Goal: Task Accomplishment & Management: Complete application form

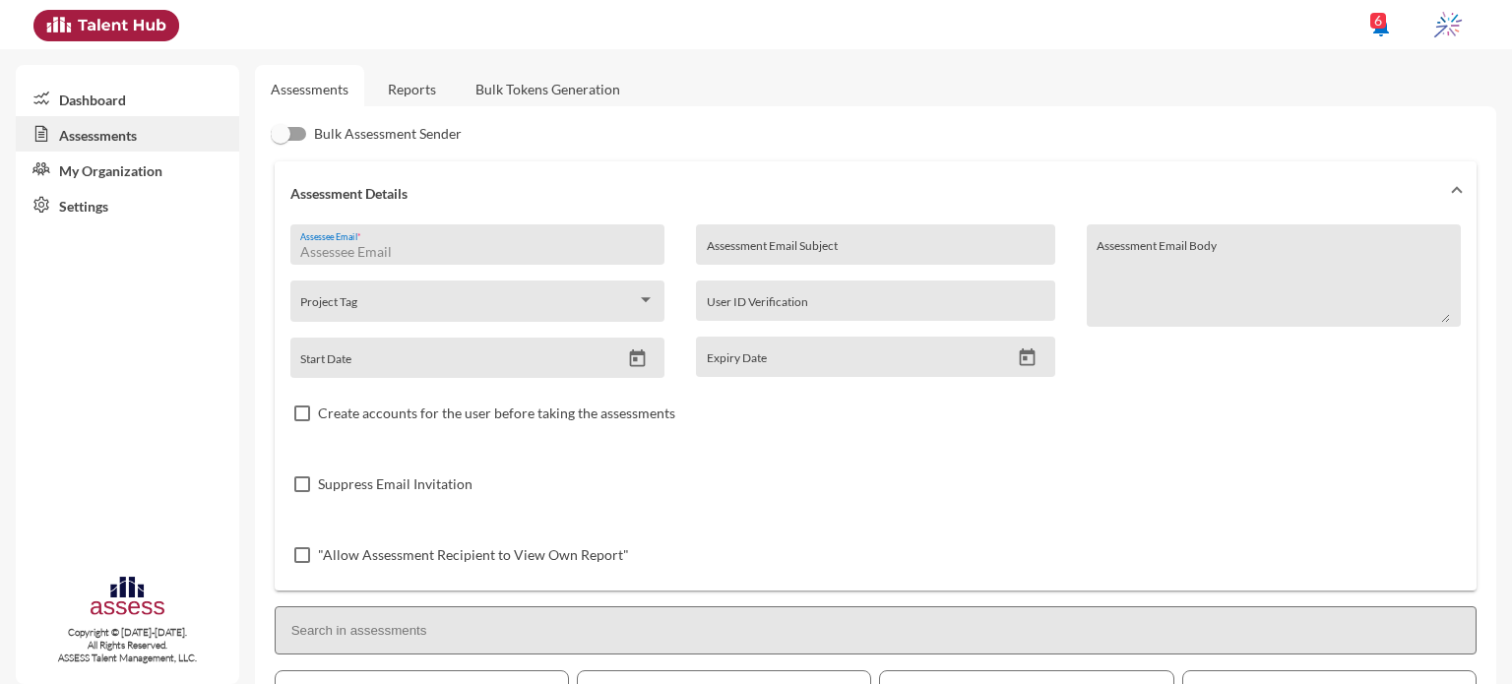
click at [378, 251] on input "Assessee Email *" at bounding box center [476, 252] width 353 height 16
paste input "[EMAIL_ADDRESS][DOMAIN_NAME]"
type input "[EMAIL_ADDRESS][DOMAIN_NAME]"
click at [780, 251] on input "Assessment Email Subject" at bounding box center [876, 252] width 338 height 16
type input "Ibnsina-Pharma / Development"
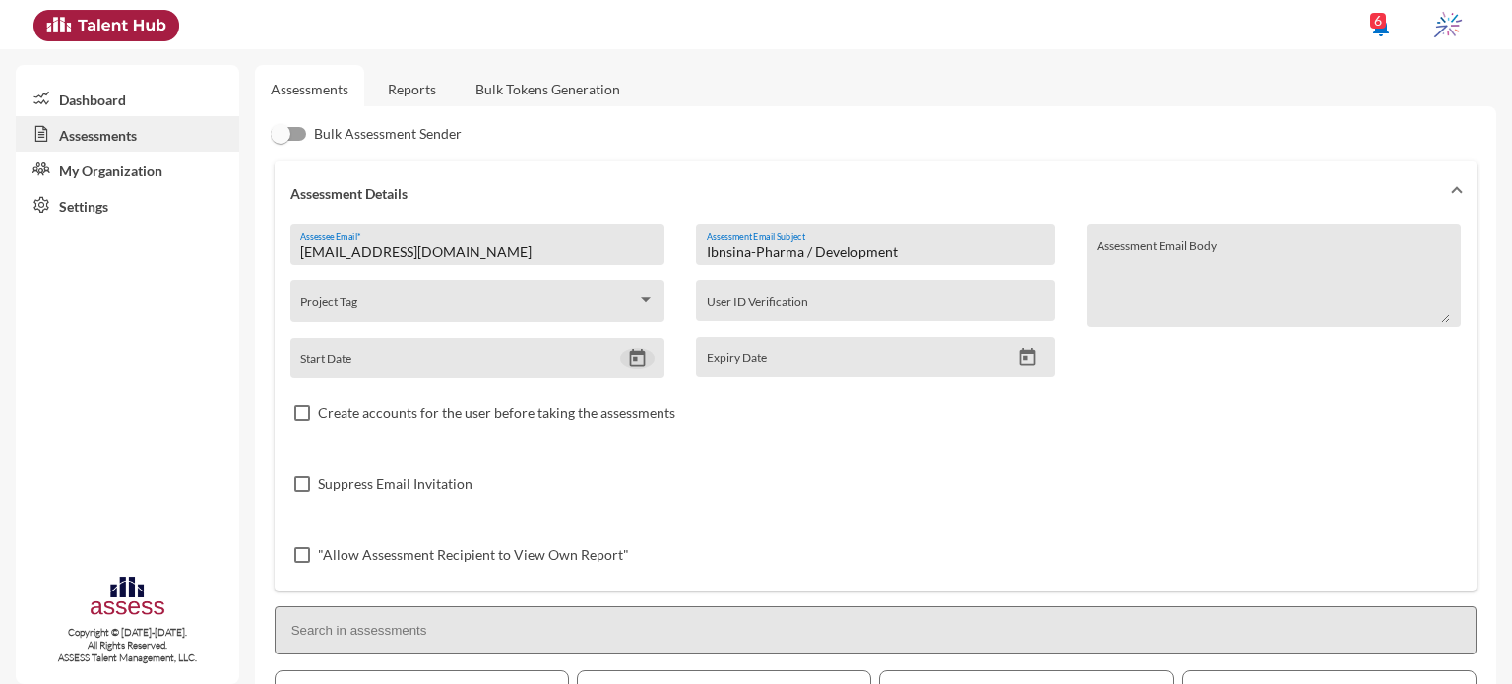
click at [642, 367] on icon "Open calendar" at bounding box center [637, 358] width 21 height 21
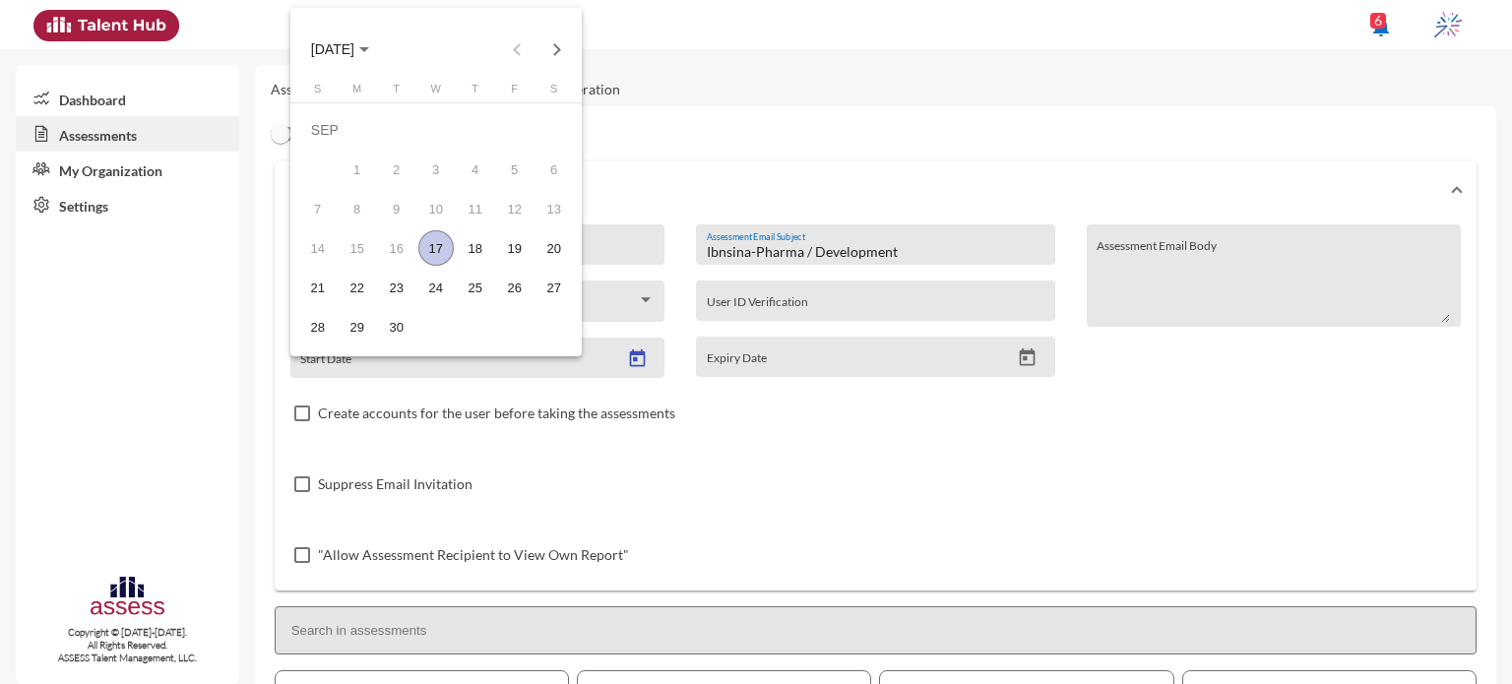
click at [433, 255] on div "17" at bounding box center [435, 247] width 35 height 35
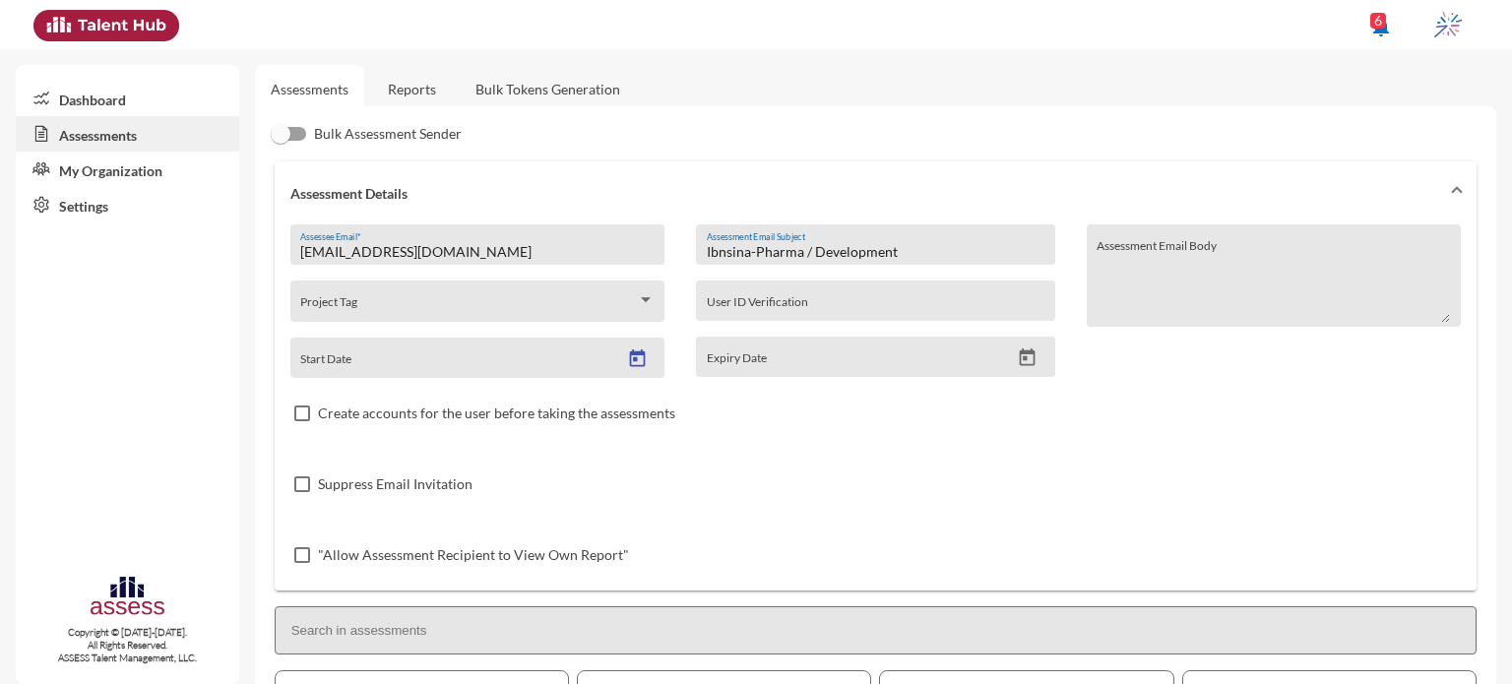
type input "[DATE]"
click at [1024, 346] on div "Expiry Date" at bounding box center [875, 357] width 358 height 40
click at [1020, 359] on icon "Open calendar" at bounding box center [1028, 357] width 16 height 18
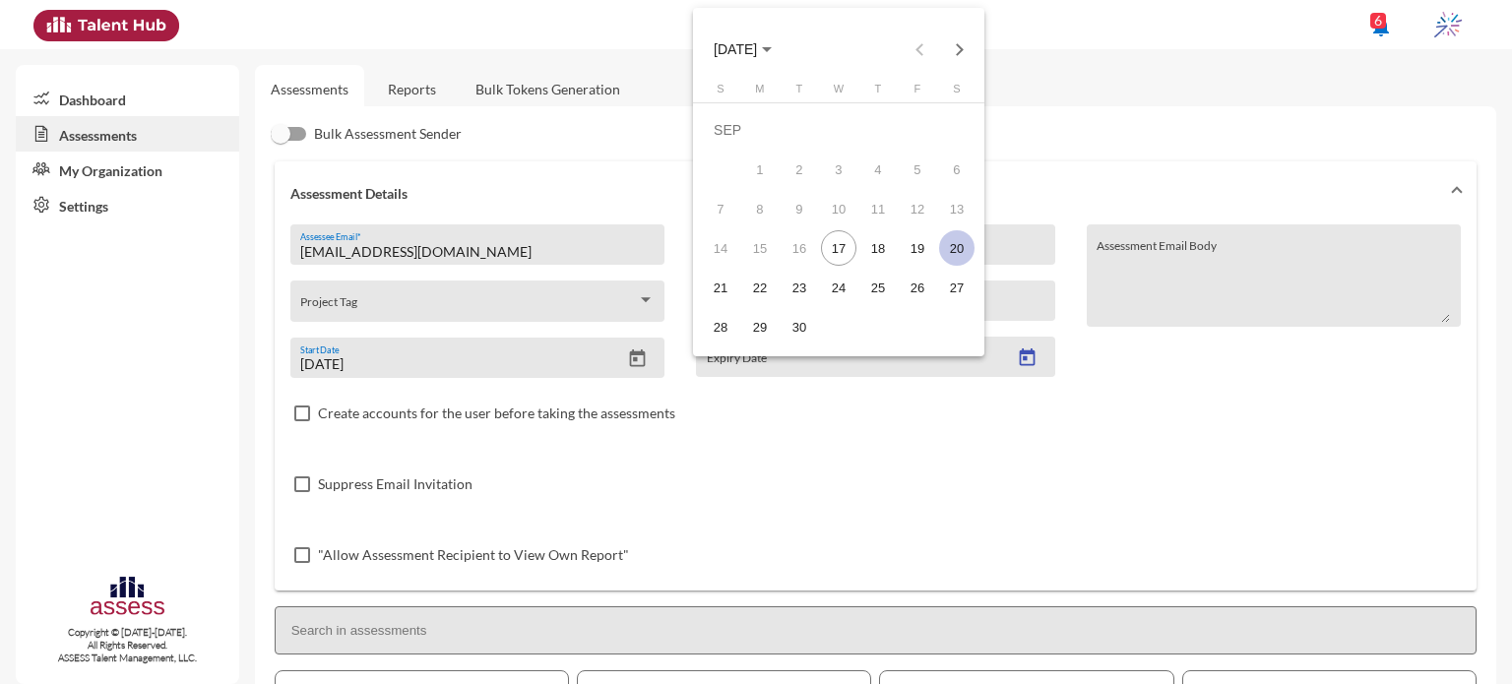
click at [959, 236] on div "20" at bounding box center [956, 247] width 35 height 35
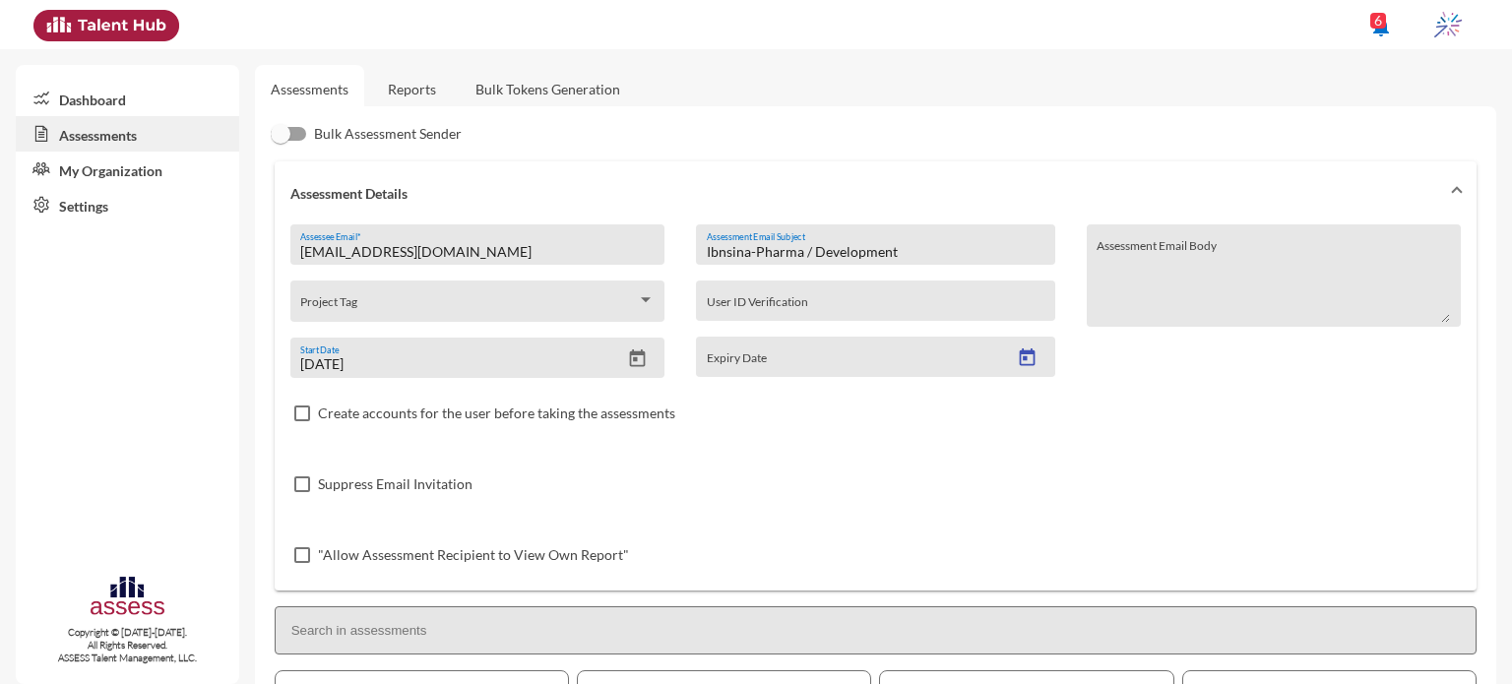
type input "[DATE]"
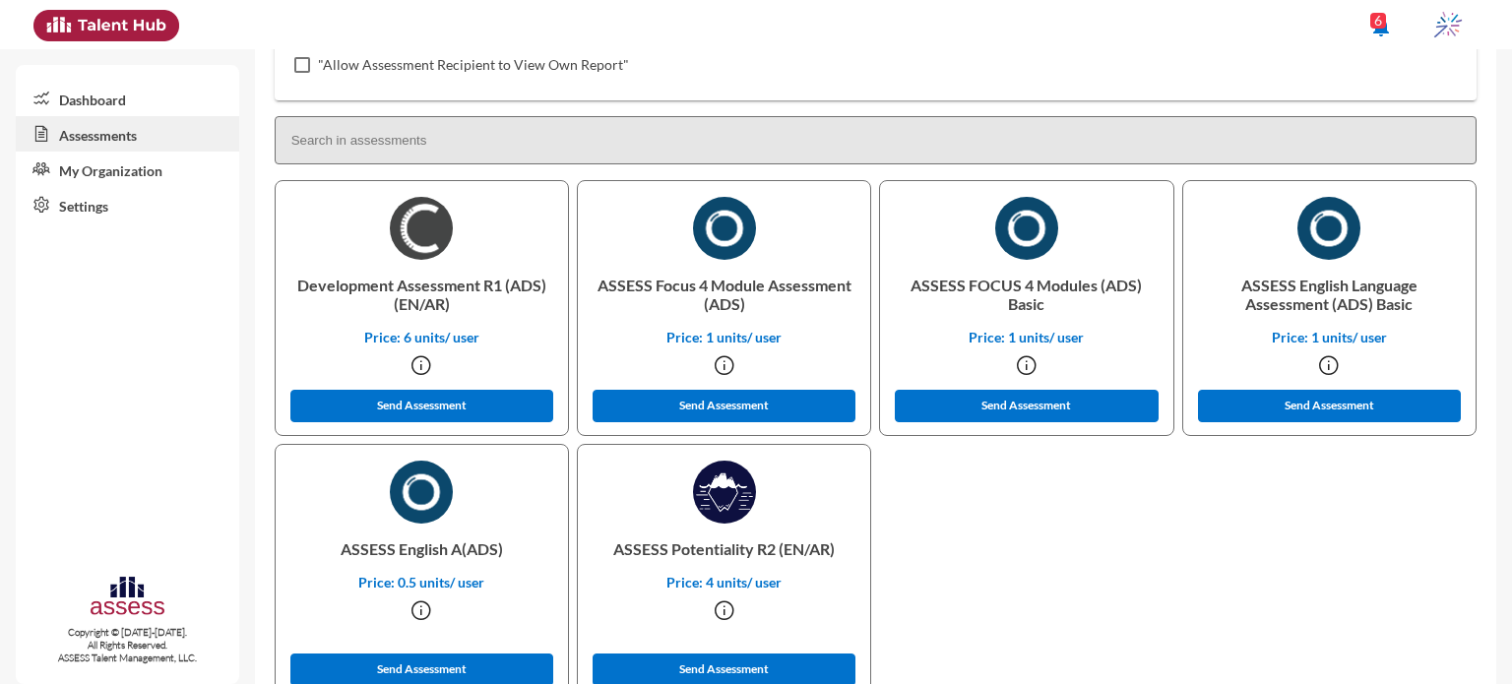
scroll to position [499, 0]
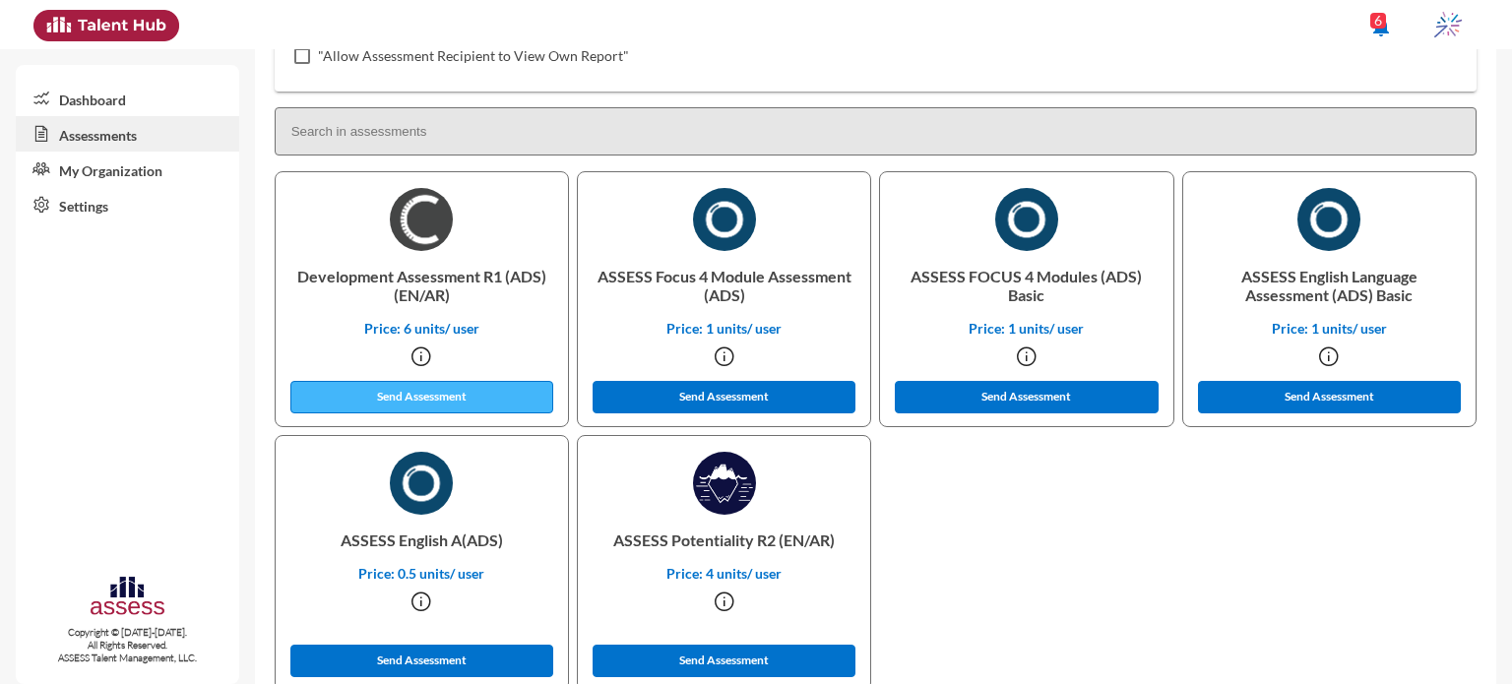
click at [524, 387] on button "Send Assessment" at bounding box center [422, 397] width 264 height 32
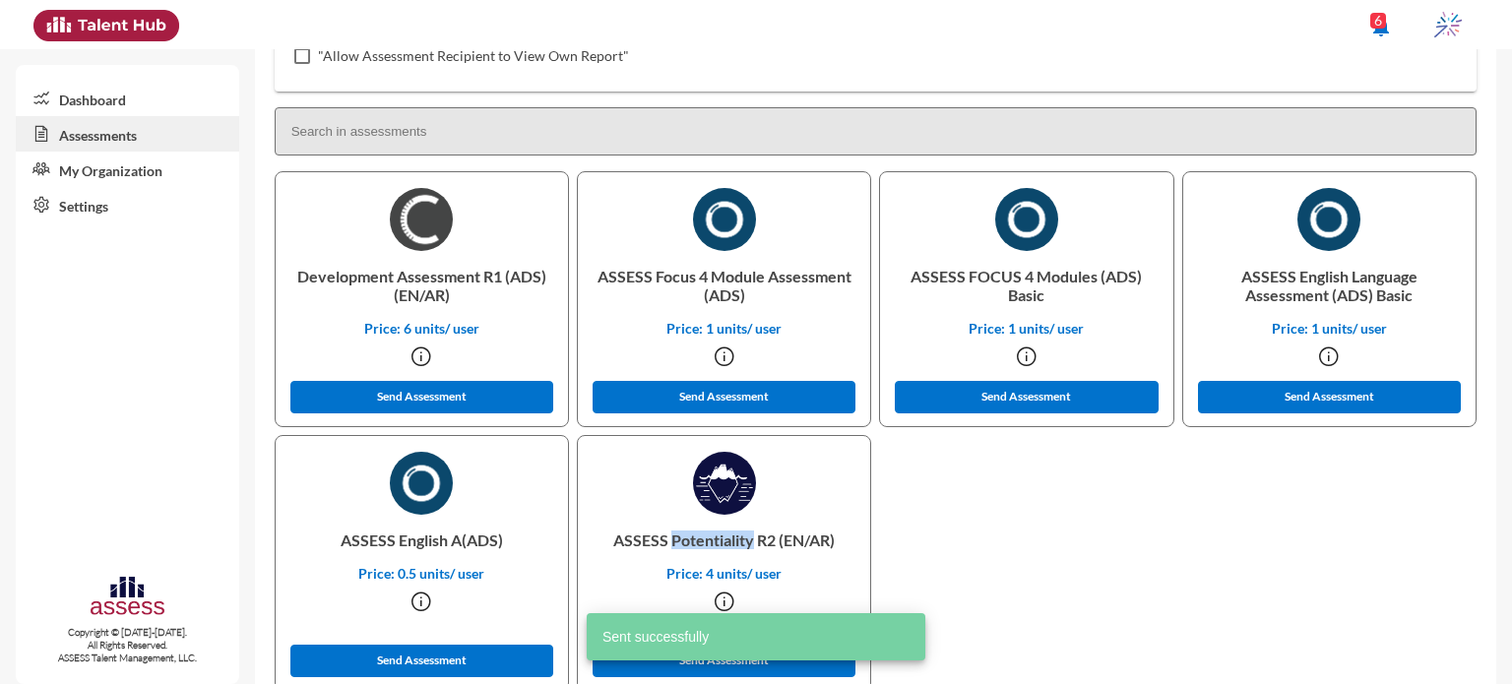
drag, startPoint x: 665, startPoint y: 544, endPoint x: 748, endPoint y: 548, distance: 82.8
click at [748, 548] on p "ASSESS Potentiality R2 (EN/AR)" at bounding box center [724, 540] width 261 height 50
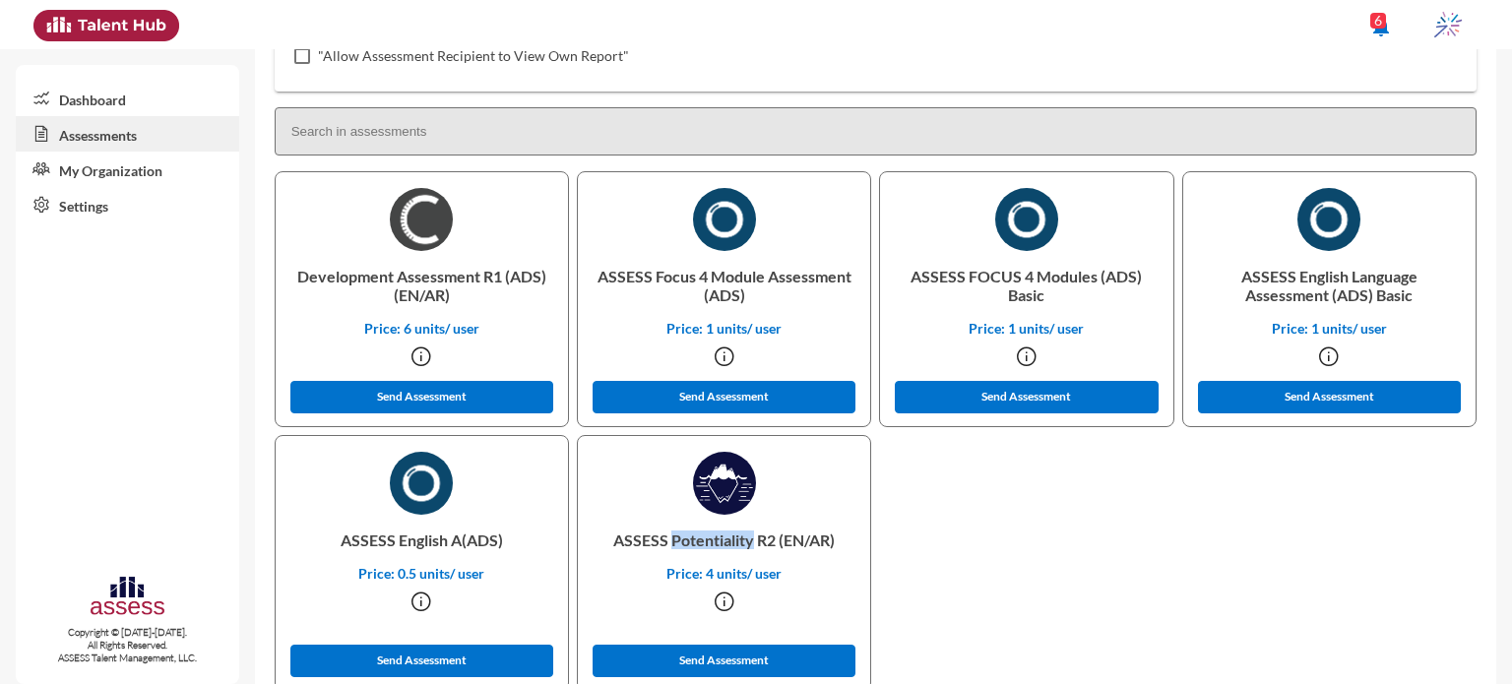
copy p "Potentiality"
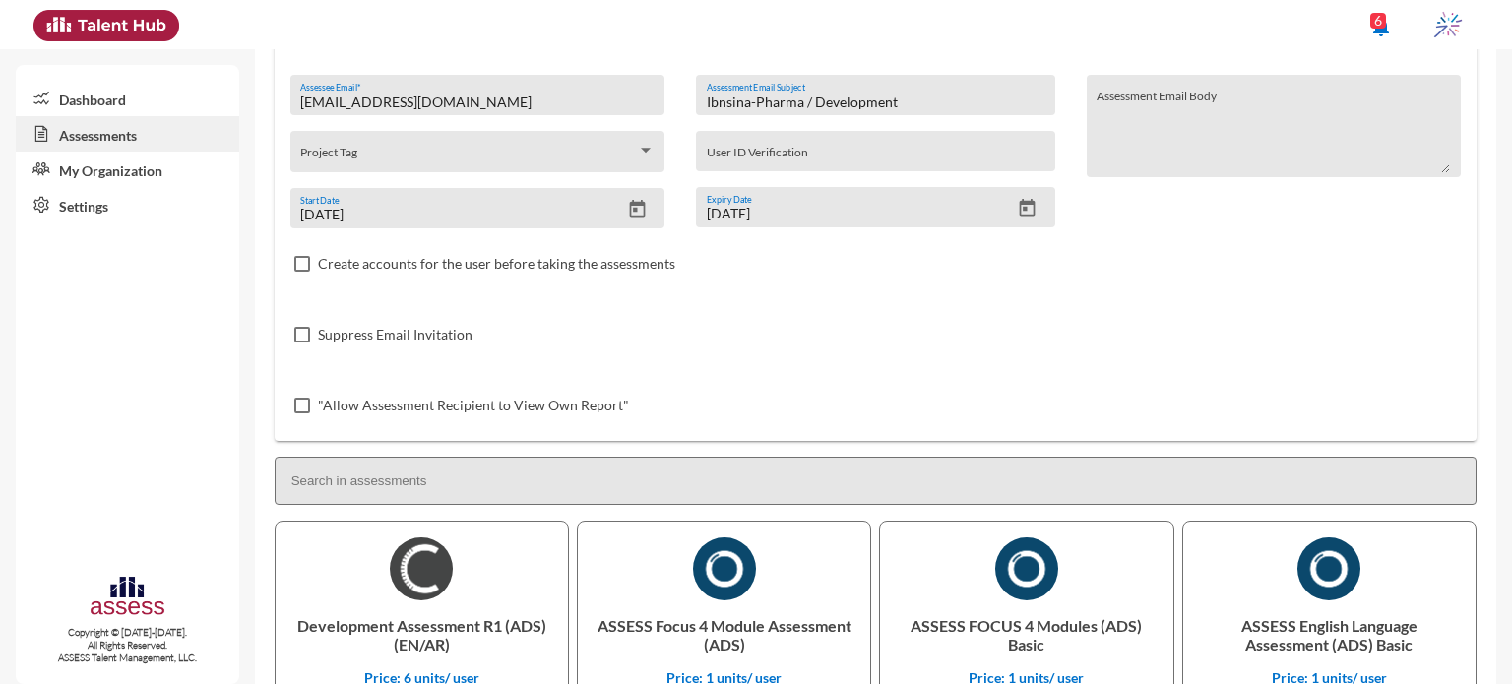
scroll to position [55, 0]
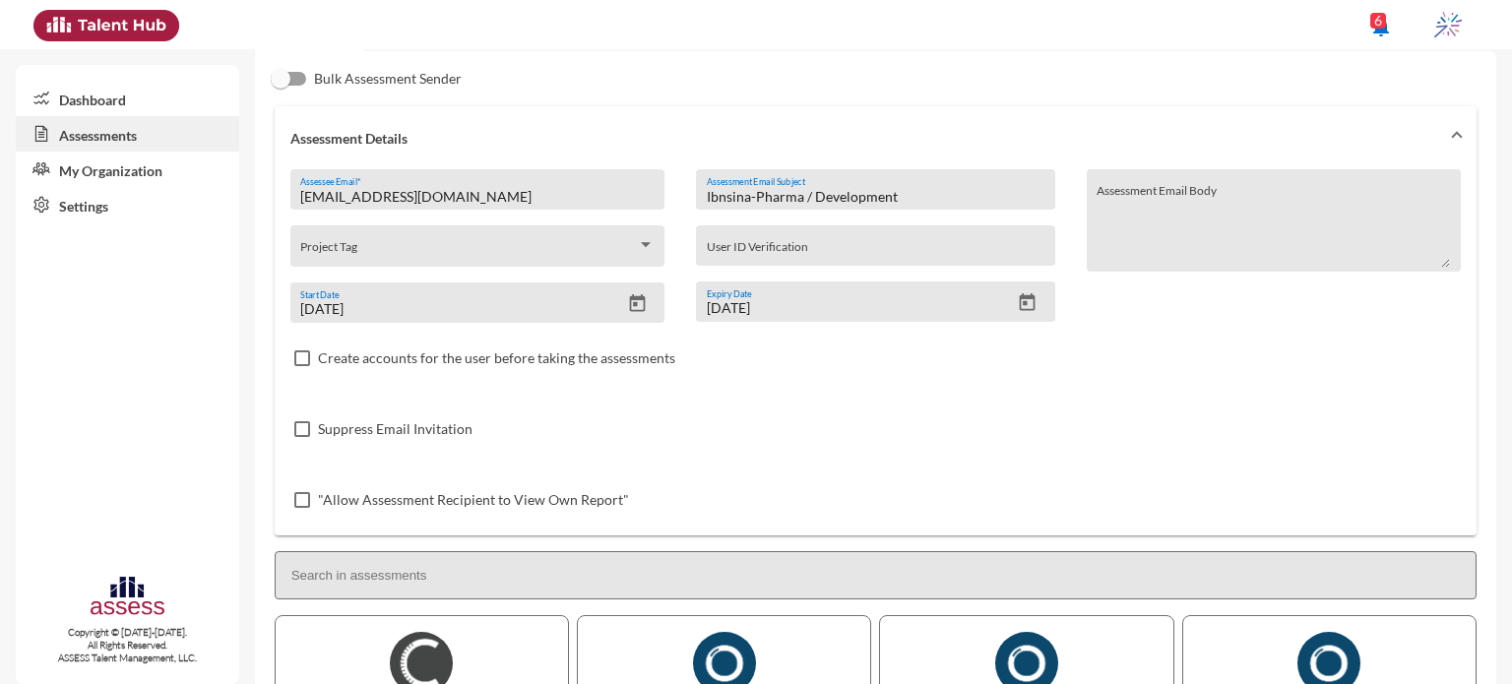
click at [830, 196] on input "Ibnsina-Pharma / Development" at bounding box center [876, 197] width 338 height 16
paste input "Potentiality"
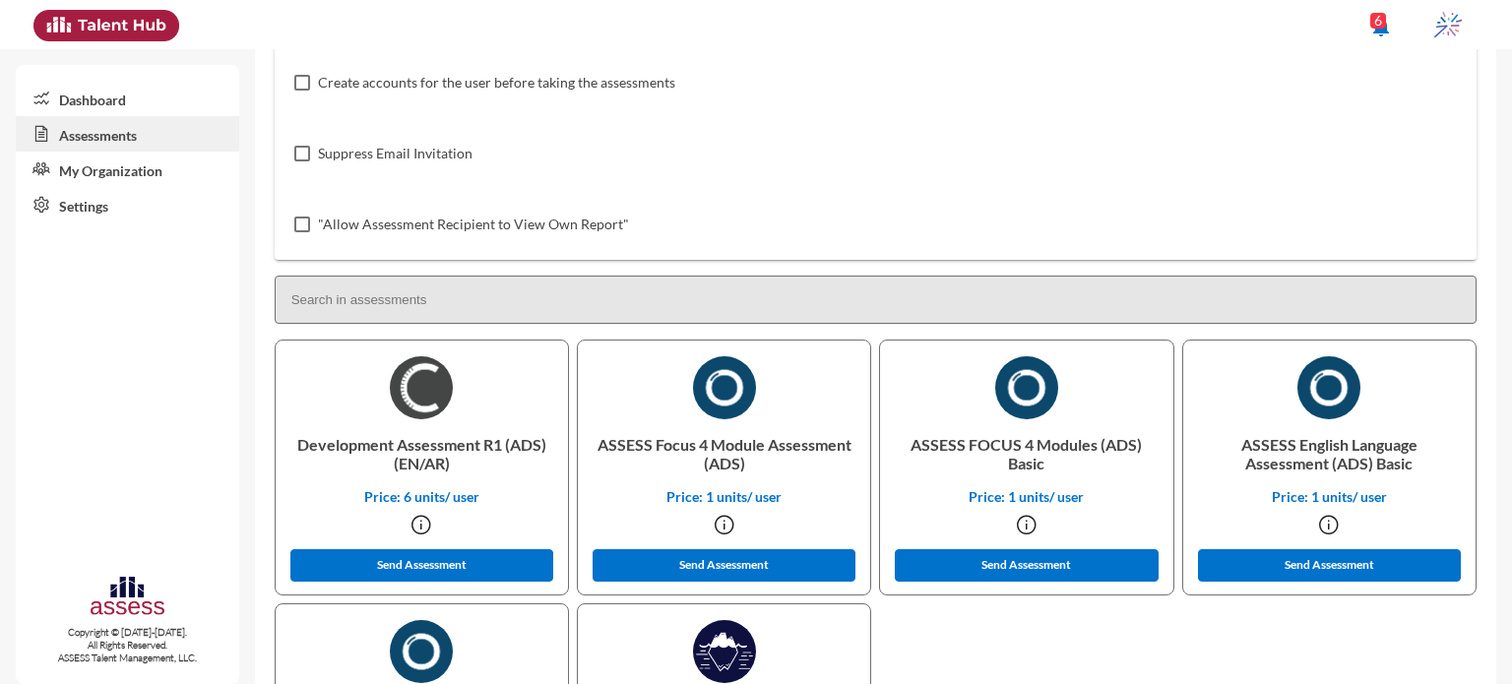
scroll to position [479, 0]
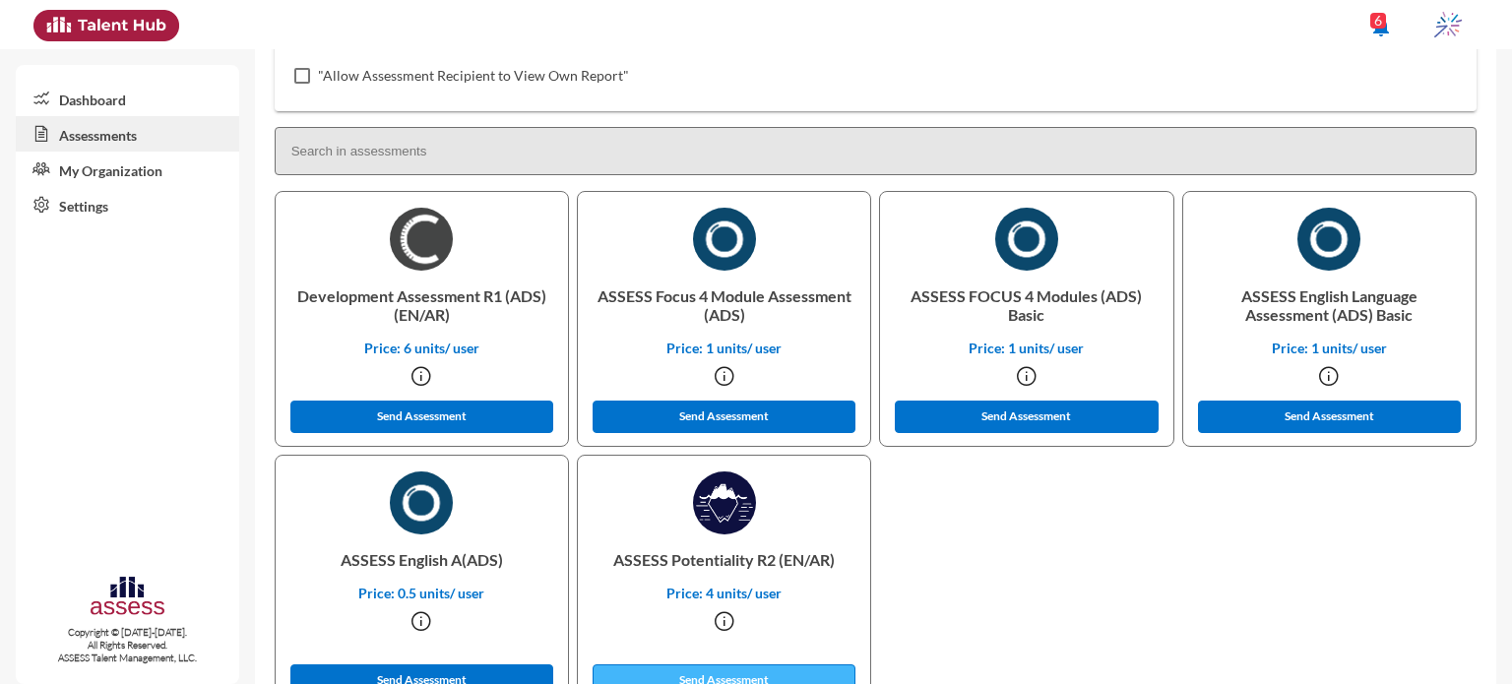
type input "Ibnsina-Pharma / Potentiality"
click at [719, 669] on button "Send Assessment" at bounding box center [725, 680] width 264 height 32
